Goal: Share content: Share content

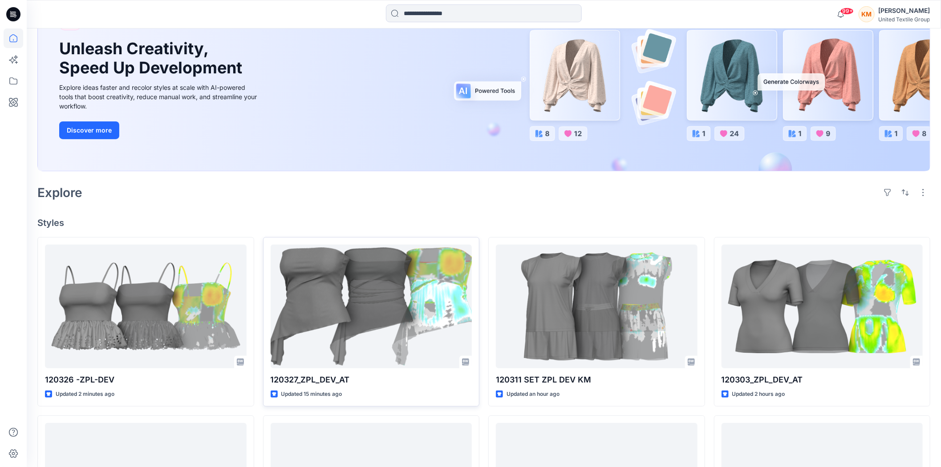
scroll to position [99, 0]
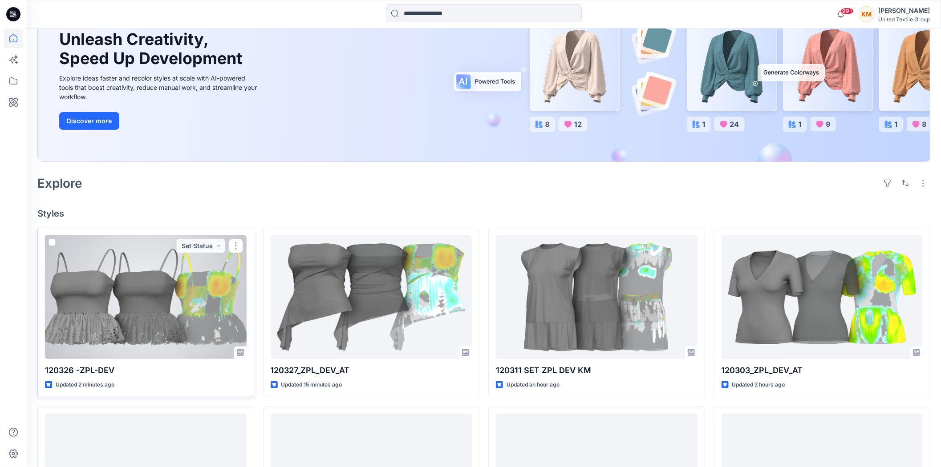
click at [201, 298] on div at bounding box center [146, 297] width 202 height 124
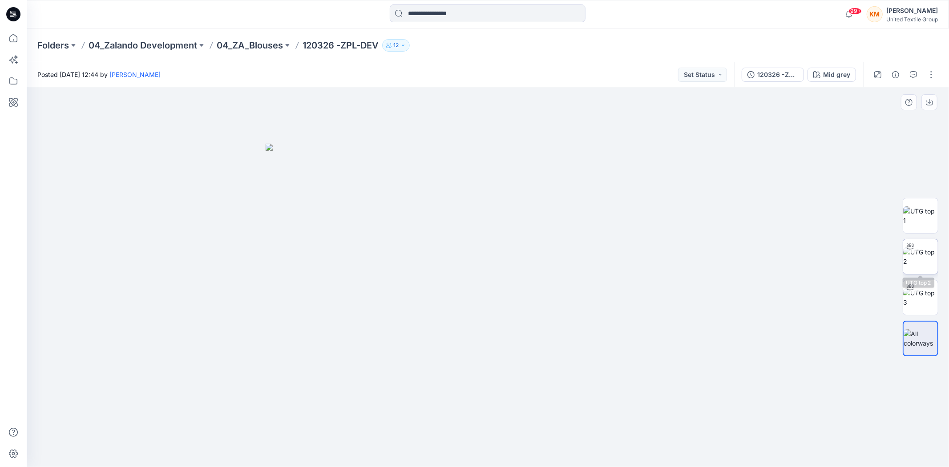
click at [911, 255] on img at bounding box center [921, 256] width 35 height 19
drag, startPoint x: 553, startPoint y: 451, endPoint x: 560, endPoint y: 447, distance: 7.8
click at [560, 447] on icon at bounding box center [489, 440] width 269 height 33
click at [933, 73] on button "button" at bounding box center [932, 75] width 14 height 14
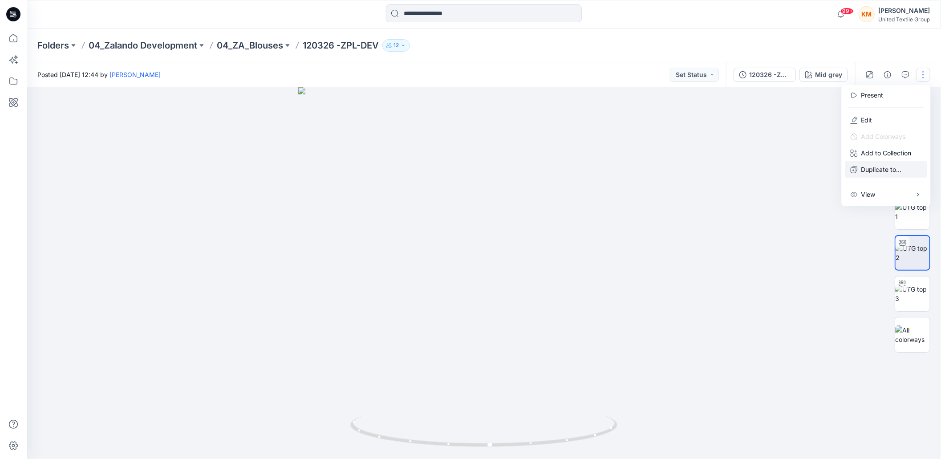
click at [869, 170] on p "Duplicate to..." at bounding box center [881, 169] width 41 height 9
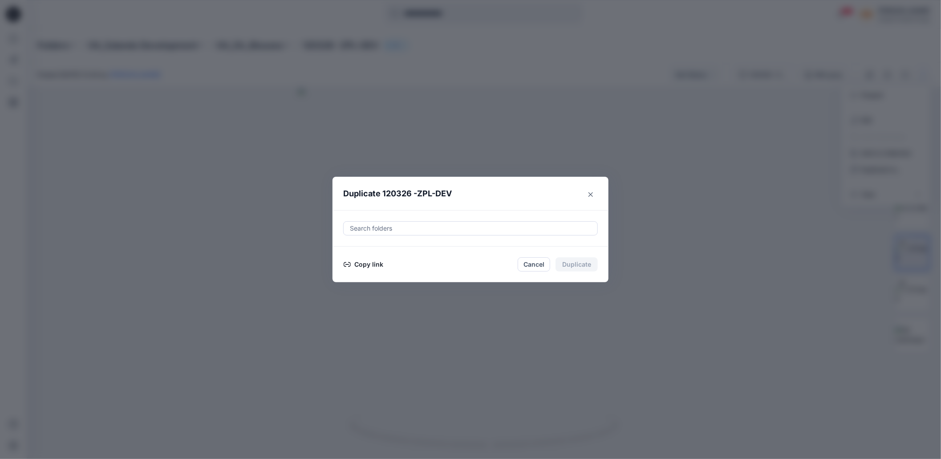
click at [373, 266] on button "Copy link" at bounding box center [363, 264] width 41 height 11
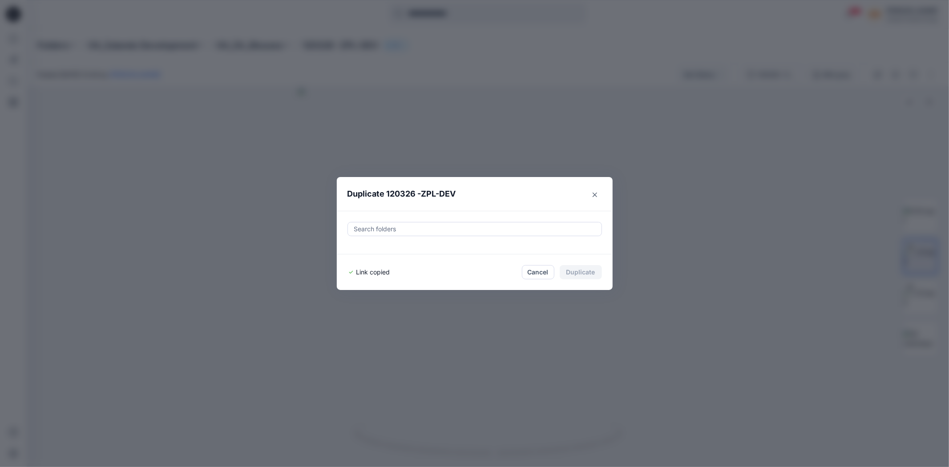
drag, startPoint x: 530, startPoint y: 273, endPoint x: 568, endPoint y: 259, distance: 40.0
click at [531, 273] on button "Cancel" at bounding box center [538, 272] width 32 height 14
